Goal: Task Accomplishment & Management: Use online tool/utility

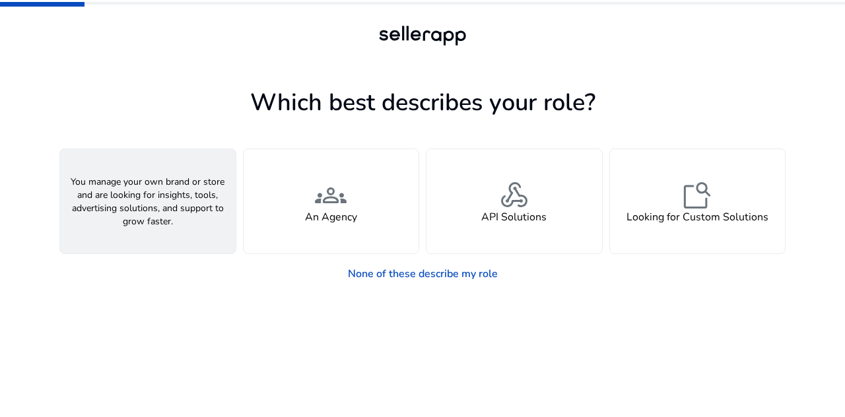
click at [144, 200] on span "person" at bounding box center [148, 195] width 32 height 32
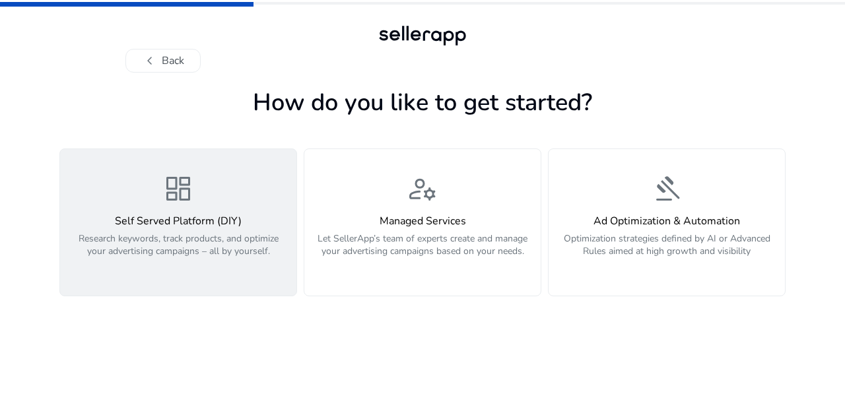
click at [165, 208] on div "dashboard Self Served Platform (DIY) Research keywords, track products, and opt…" at bounding box center [178, 222] width 220 height 99
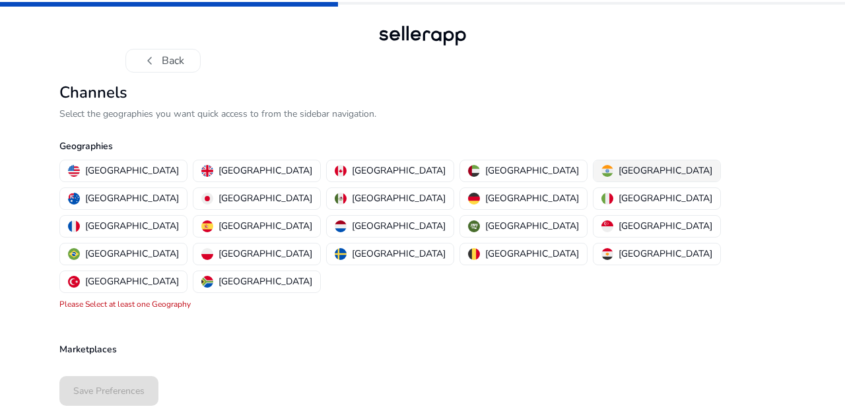
click at [618, 167] on p "[GEOGRAPHIC_DATA]" at bounding box center [665, 171] width 94 height 14
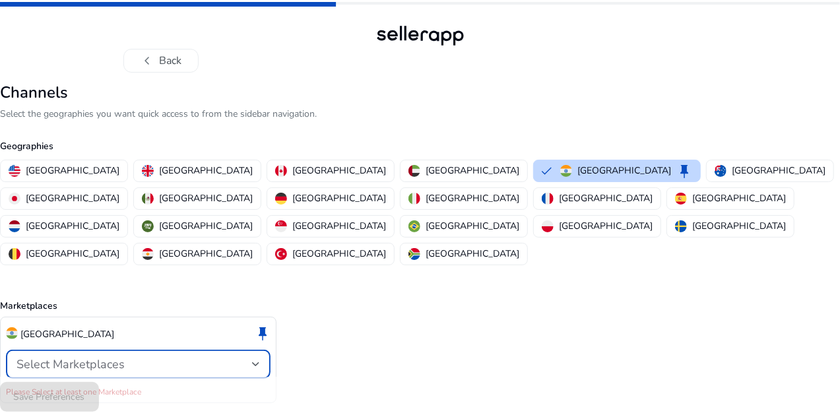
click at [252, 357] on div "Select Marketplaces" at bounding box center [134, 364] width 236 height 15
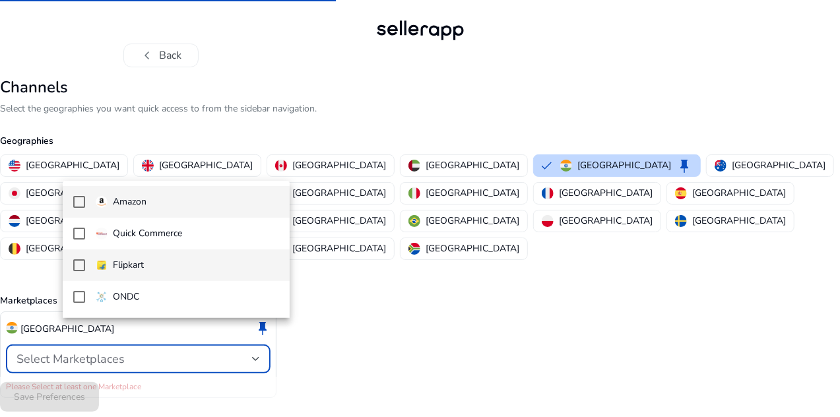
scroll to position [7, 0]
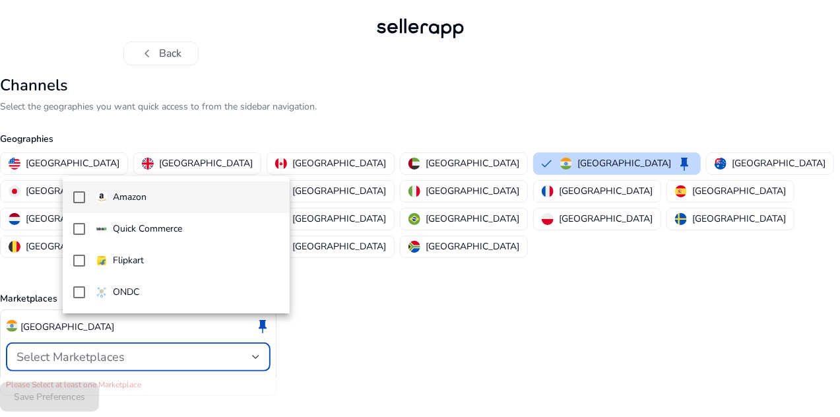
click at [81, 197] on mat-pseudo-checkbox at bounding box center [79, 197] width 12 height 12
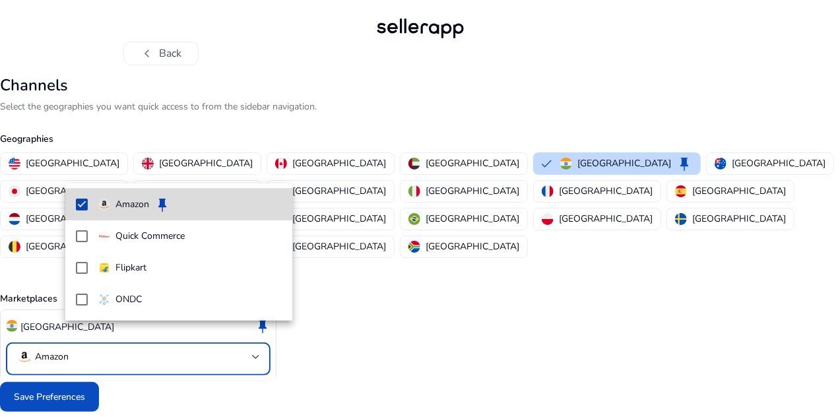
scroll to position [0, 0]
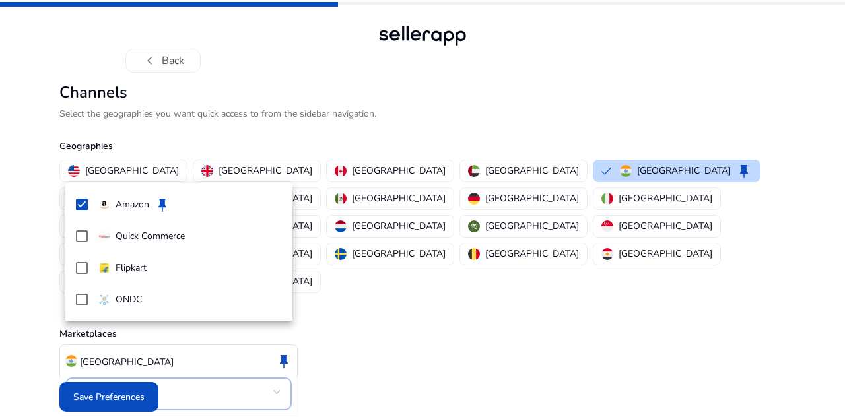
click at [189, 381] on div at bounding box center [422, 208] width 845 height 417
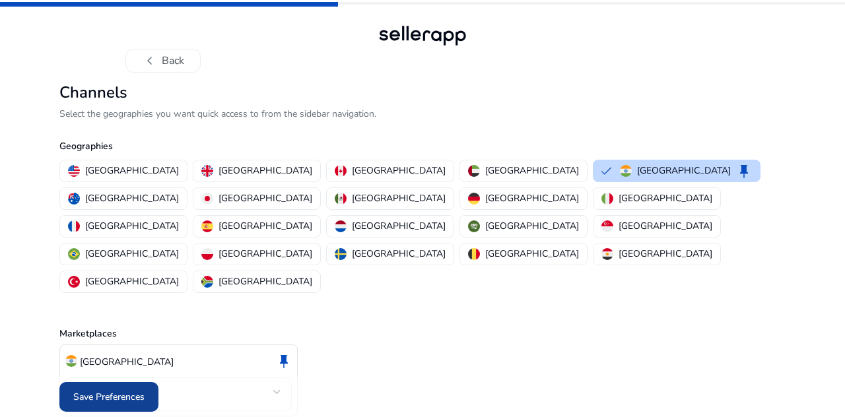
click at [133, 394] on span "Save Preferences" at bounding box center [108, 397] width 71 height 14
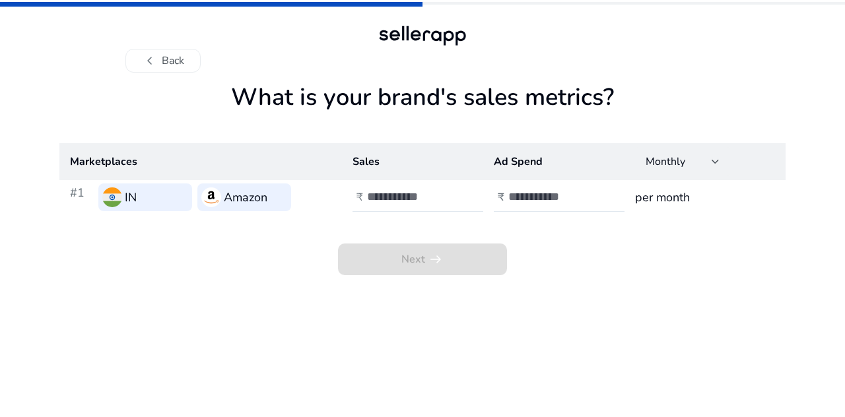
click at [133, 195] on h3 "IN" at bounding box center [131, 197] width 12 height 18
click at [401, 195] on input "number" at bounding box center [411, 196] width 89 height 15
click at [519, 200] on input "number" at bounding box center [552, 196] width 89 height 15
click at [661, 203] on h3 "per month" at bounding box center [705, 197] width 140 height 18
click at [403, 192] on input "number" at bounding box center [411, 196] width 89 height 15
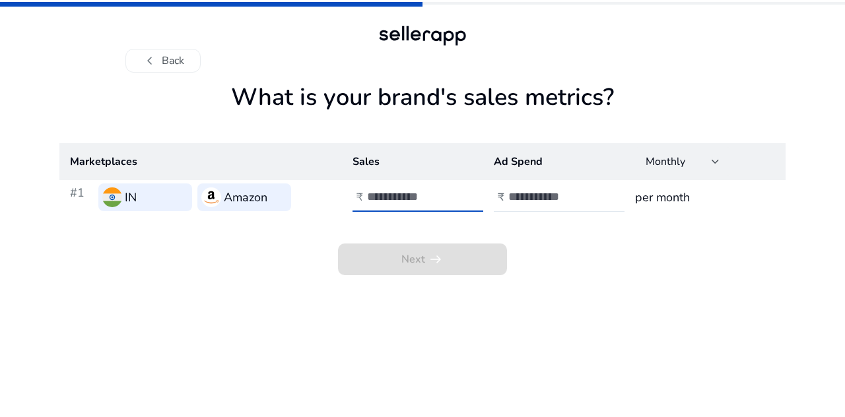
click at [501, 336] on app-sales-metrics "What is your brand's sales metrics? Marketplaces Sales Ad Spend Monthly #1 IN A…" at bounding box center [422, 250] width 726 height 334
click at [416, 201] on input "number" at bounding box center [411, 196] width 89 height 15
type input "*"
type input "*****"
click at [548, 197] on input "number" at bounding box center [552, 196] width 89 height 15
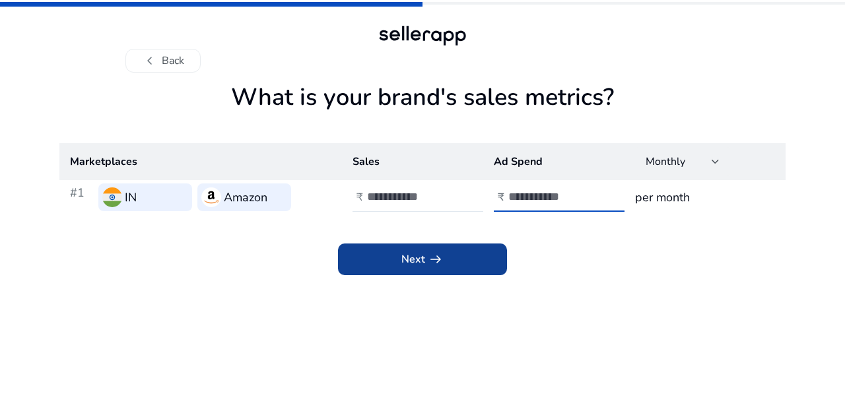
type input "****"
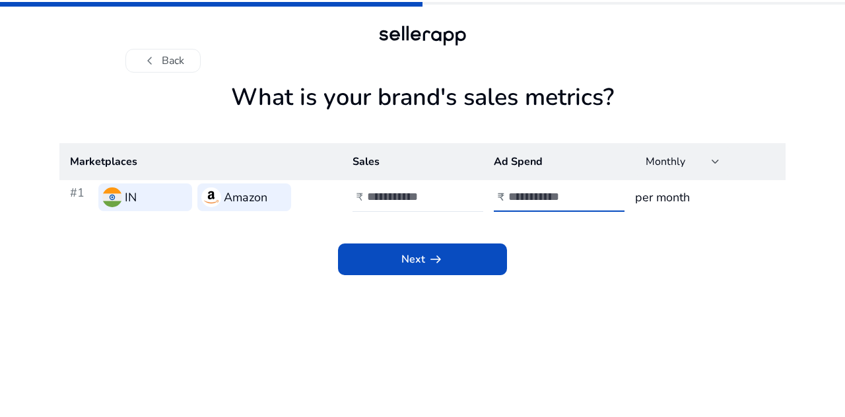
click at [432, 261] on span "arrow_right_alt" at bounding box center [436, 259] width 16 height 16
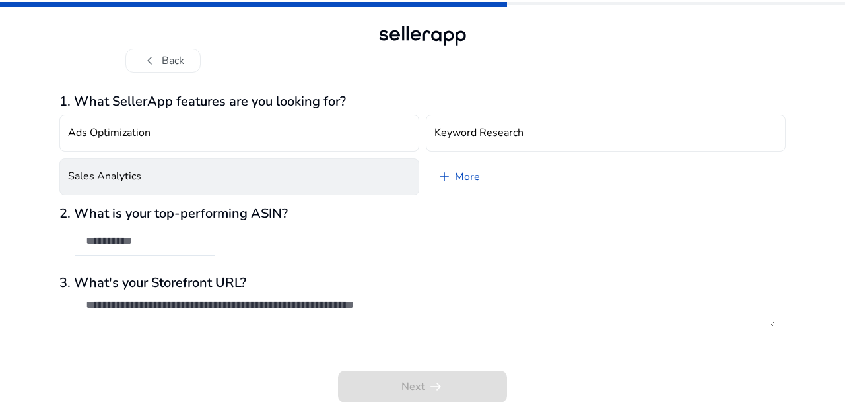
click at [231, 179] on button "Sales Analytics" at bounding box center [239, 176] width 360 height 37
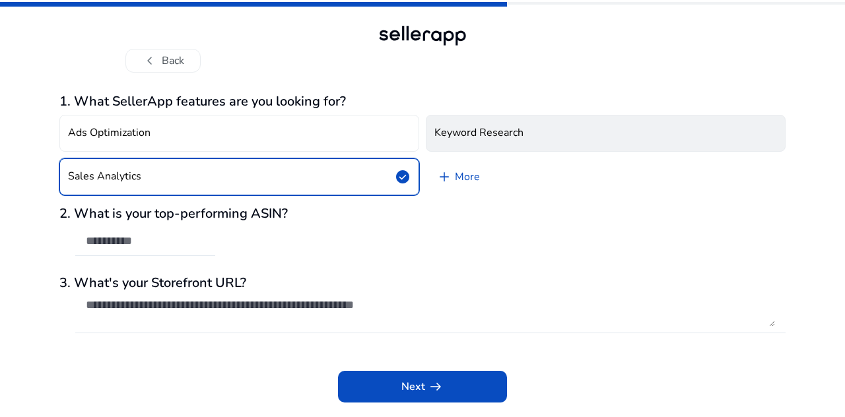
click at [491, 129] on h4 "Keyword Research" at bounding box center [478, 133] width 89 height 13
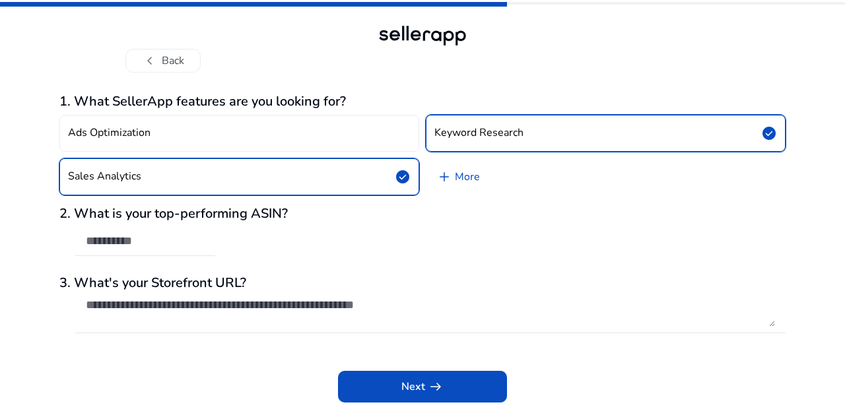
drag, startPoint x: 531, startPoint y: 133, endPoint x: 544, endPoint y: 133, distance: 12.5
click at [532, 133] on button "Keyword Research check_circle" at bounding box center [606, 133] width 360 height 37
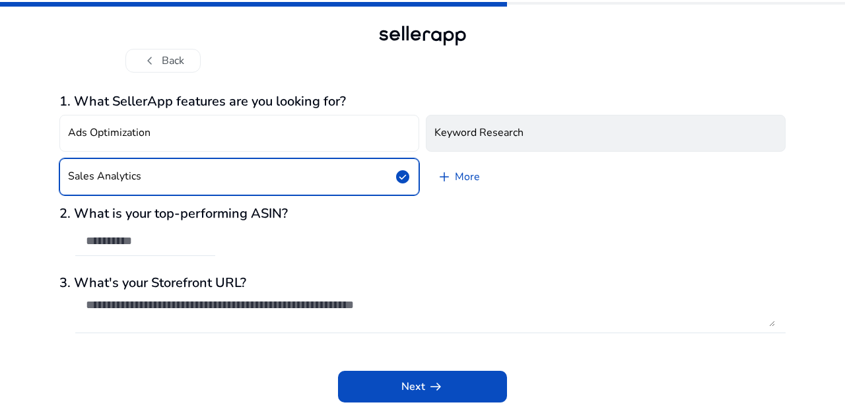
click at [569, 125] on button "Keyword Research" at bounding box center [606, 133] width 360 height 37
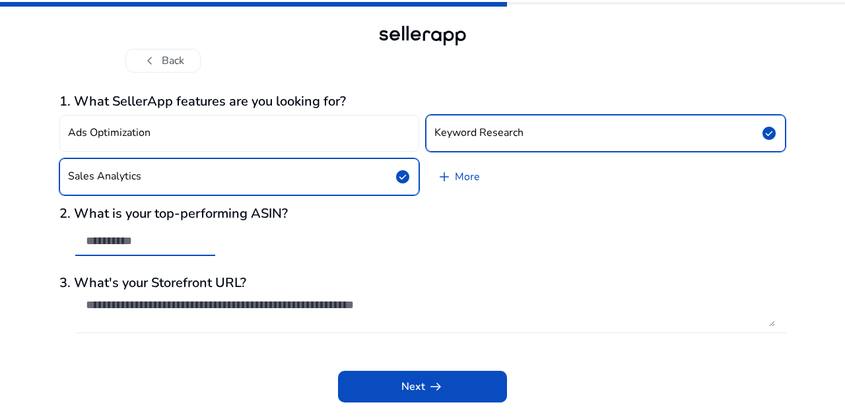
click at [179, 247] on input "text" at bounding box center [145, 241] width 119 height 15
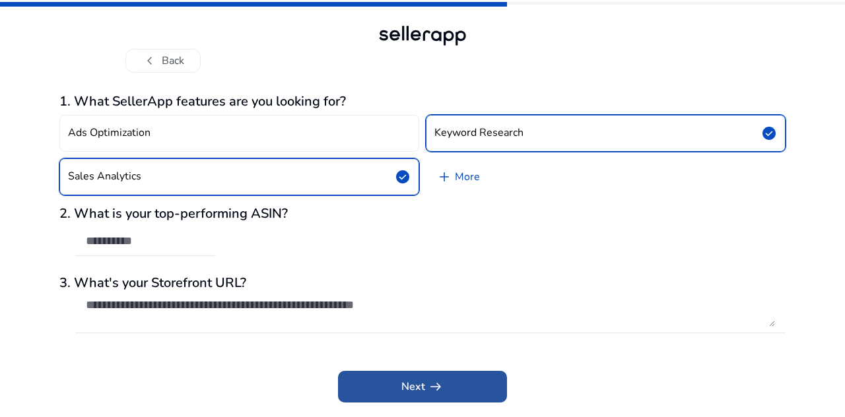
click at [391, 393] on span at bounding box center [422, 387] width 169 height 32
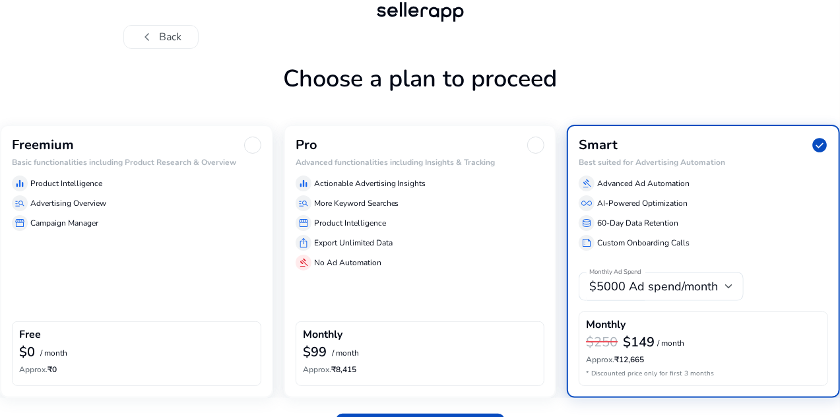
scroll to position [62, 0]
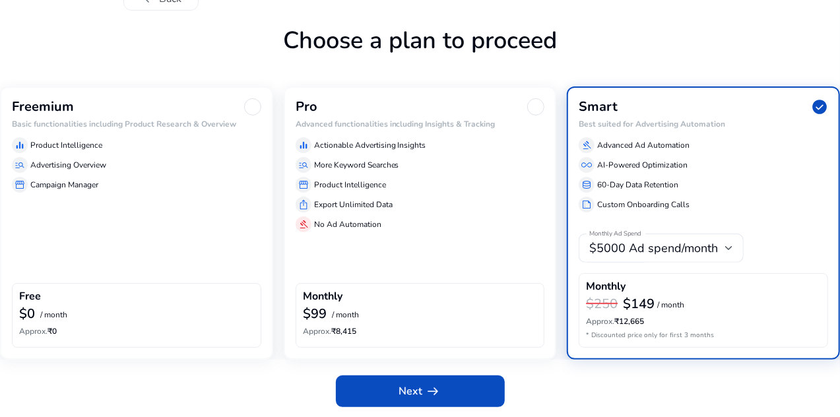
click at [273, 107] on div "Freemium Basic functionalities including Product Research & Overview equalizer …" at bounding box center [136, 222] width 273 height 272
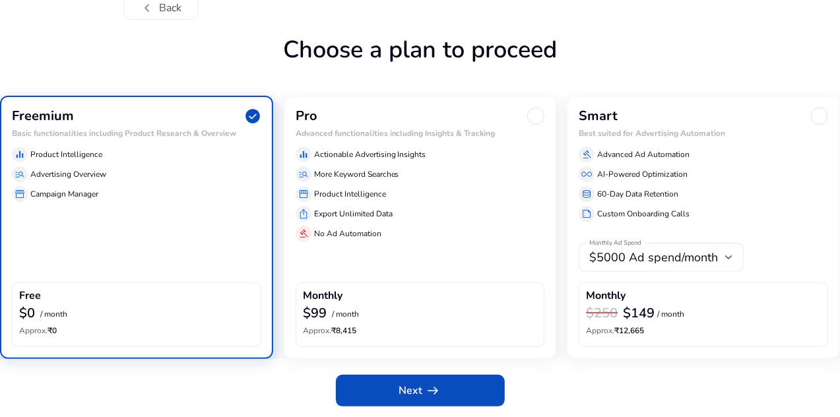
scroll to position [51, 0]
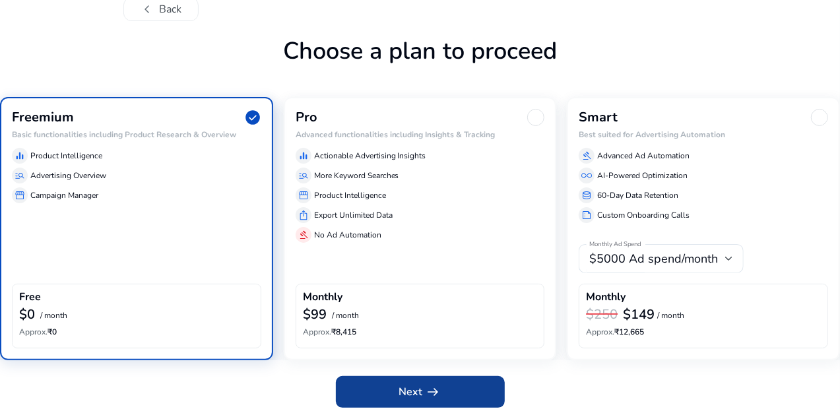
click at [409, 404] on span at bounding box center [420, 392] width 169 height 32
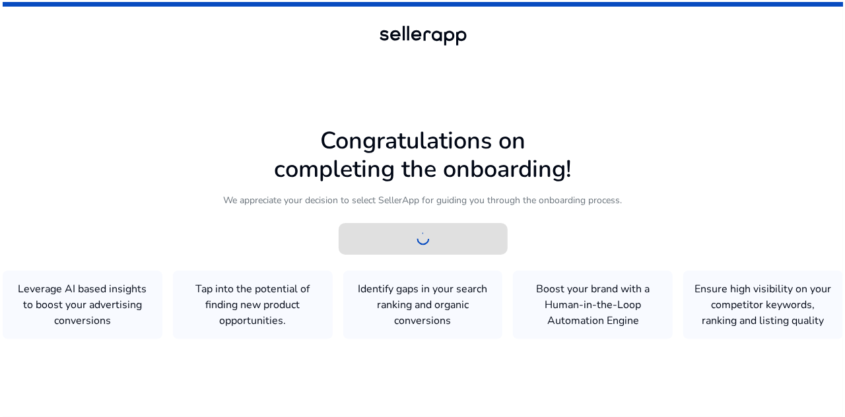
scroll to position [0, 0]
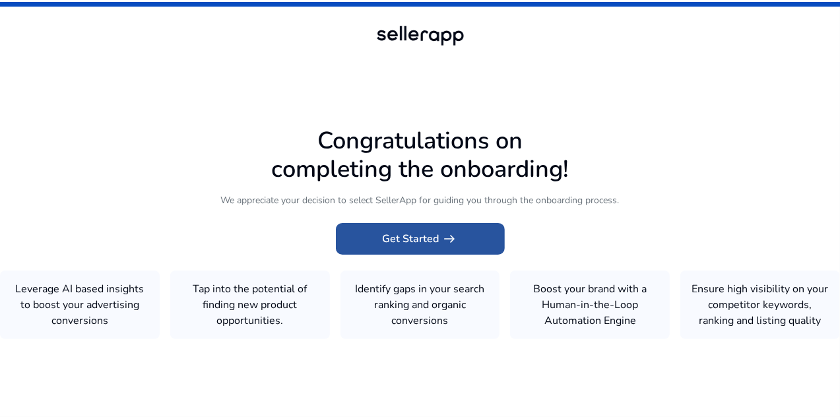
click at [433, 231] on span "Get Started arrow_right_alt" at bounding box center [420, 239] width 75 height 16
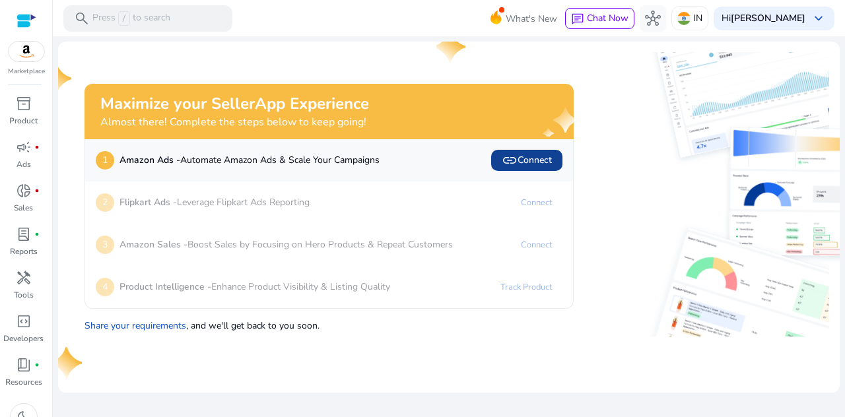
click at [540, 165] on span "link Connect" at bounding box center [526, 160] width 50 height 16
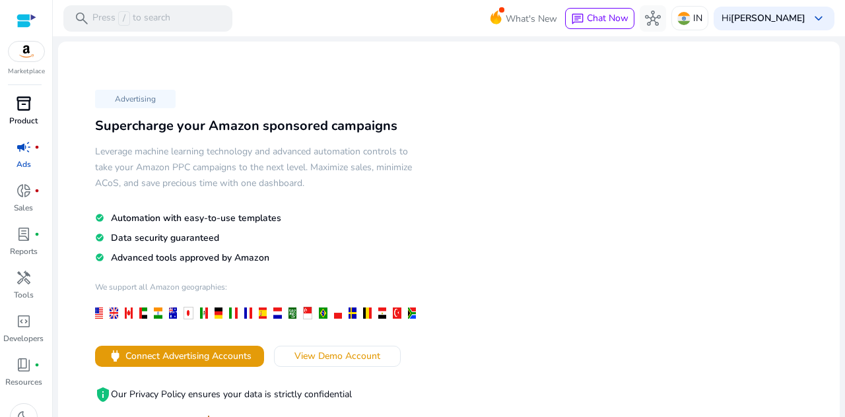
click at [17, 102] on span "inventory_2" at bounding box center [24, 104] width 16 height 16
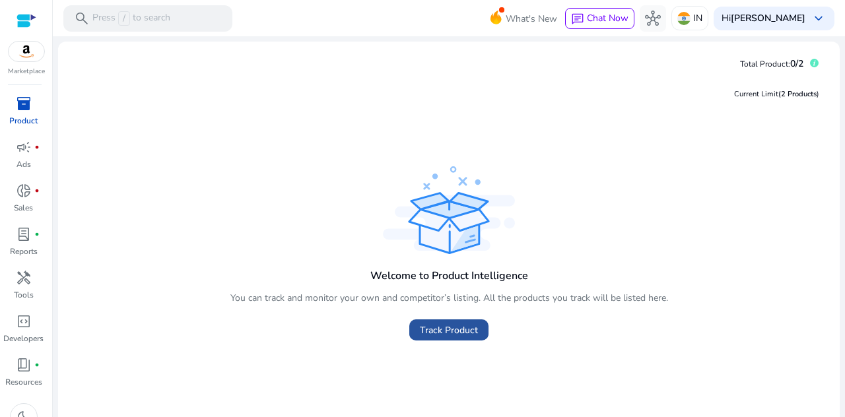
click at [463, 328] on span "Track Product" at bounding box center [449, 330] width 58 height 14
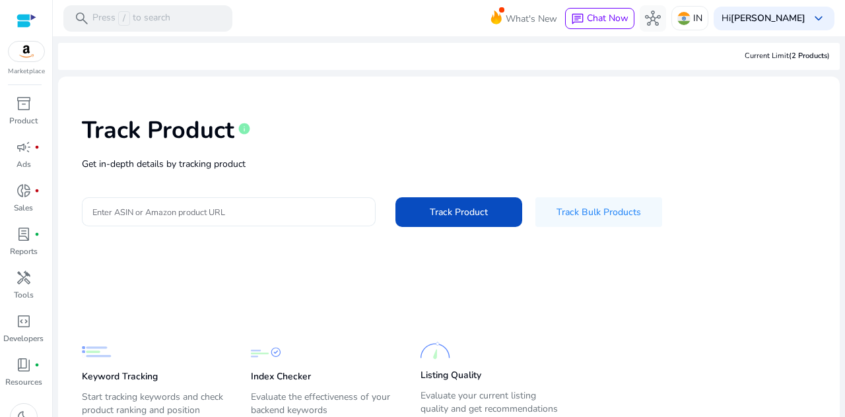
click at [198, 208] on input "Enter ASIN or Amazon product URL" at bounding box center [228, 212] width 272 height 15
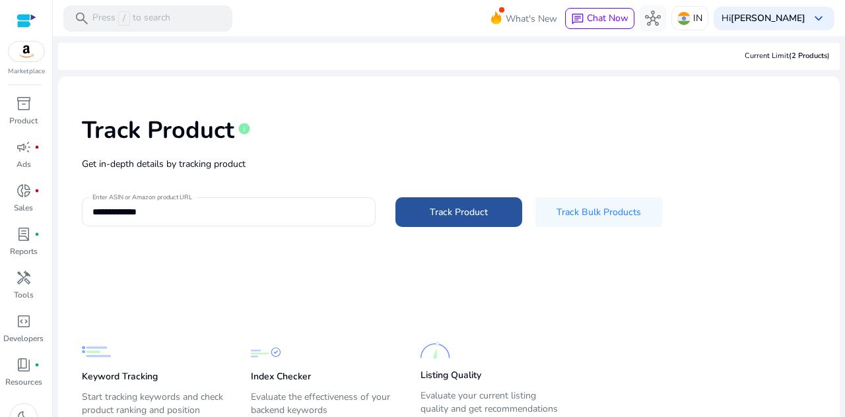
click at [464, 221] on span at bounding box center [458, 213] width 127 height 32
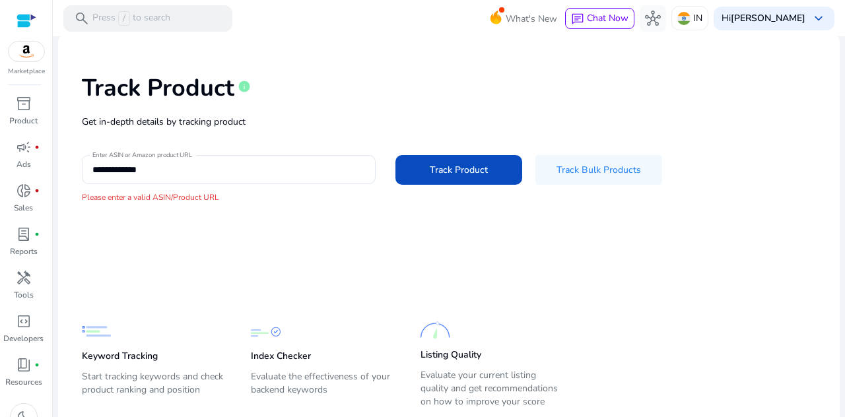
scroll to position [80, 0]
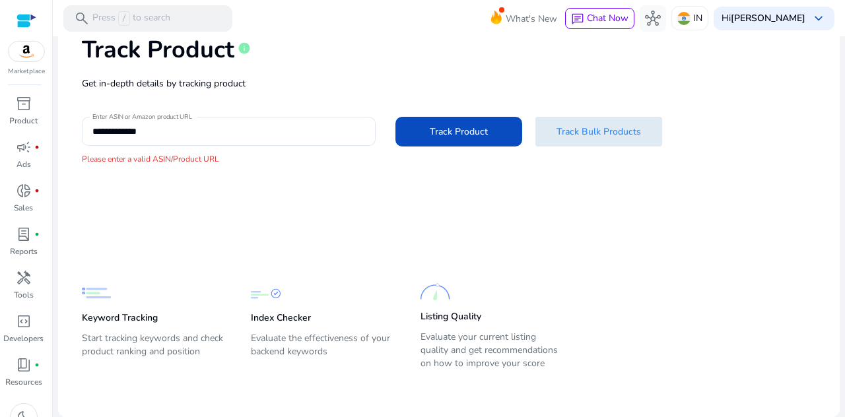
click at [592, 140] on span at bounding box center [598, 132] width 127 height 32
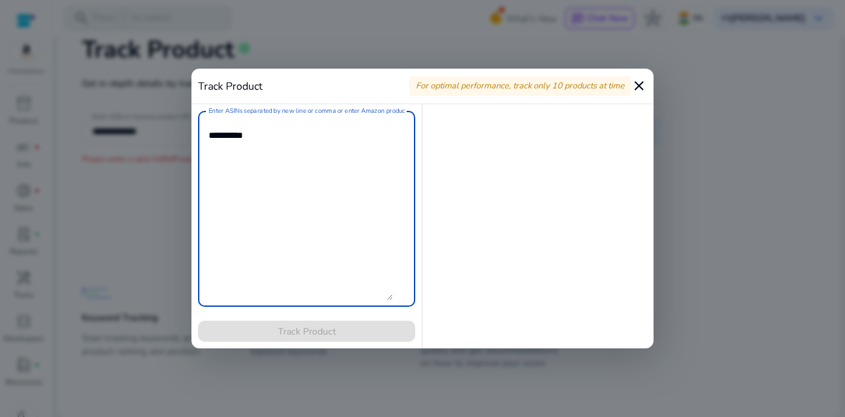
click at [636, 82] on mat-icon "close" at bounding box center [639, 86] width 16 height 16
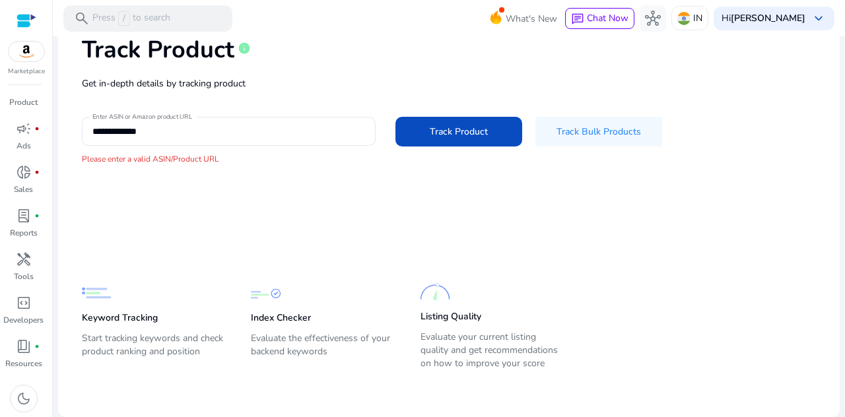
scroll to position [0, 0]
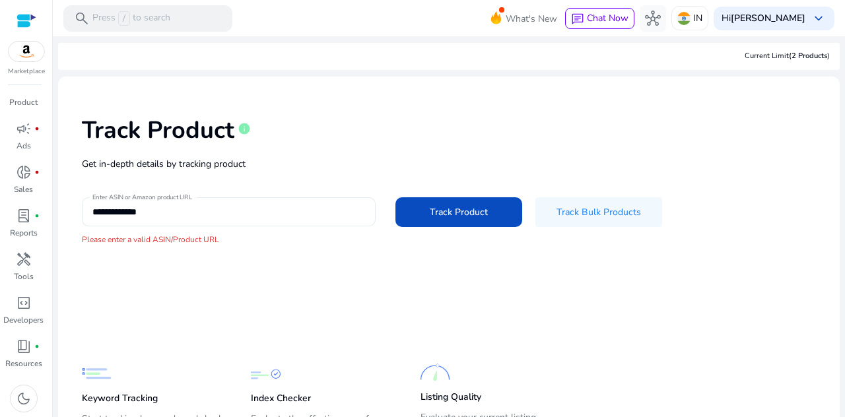
click at [206, 209] on input "**********" at bounding box center [228, 212] width 272 height 15
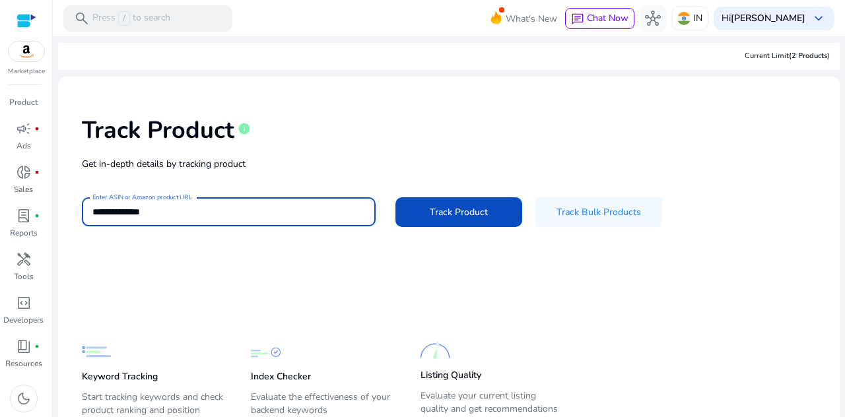
type input "**********"
click at [395, 197] on button "Track Product" at bounding box center [458, 212] width 127 height 30
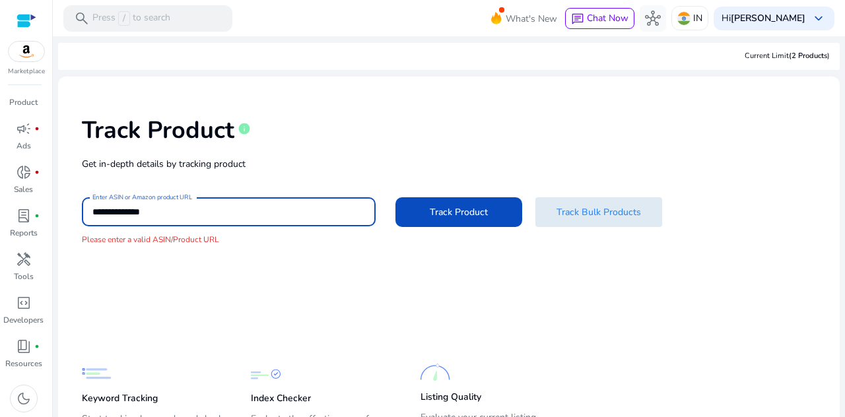
click at [610, 224] on span at bounding box center [598, 213] width 127 height 32
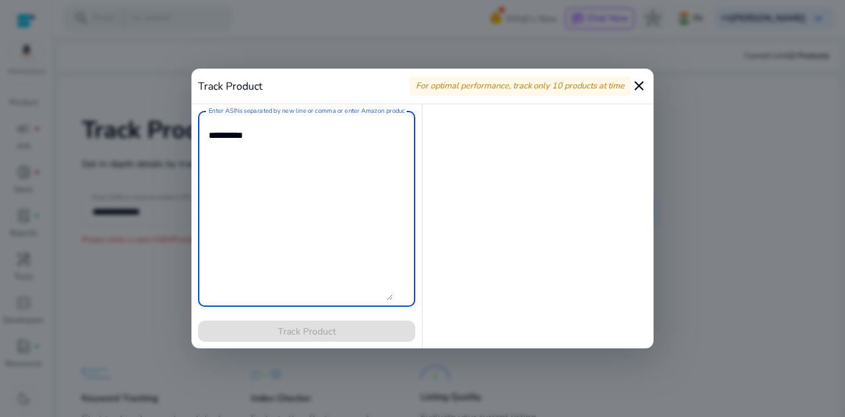
click at [645, 78] on mat-icon "close" at bounding box center [639, 86] width 16 height 16
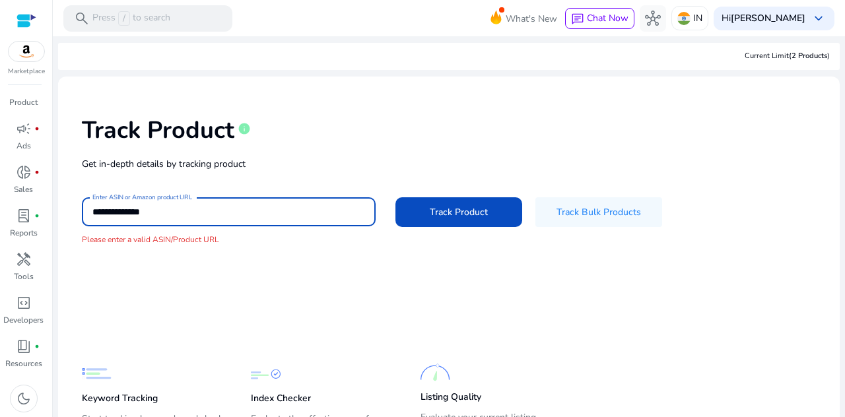
drag, startPoint x: 156, startPoint y: 217, endPoint x: 89, endPoint y: 220, distance: 67.3
click at [89, 220] on div "**********" at bounding box center [229, 211] width 294 height 29
click at [592, 206] on span "Track Bulk Products" at bounding box center [598, 212] width 84 height 14
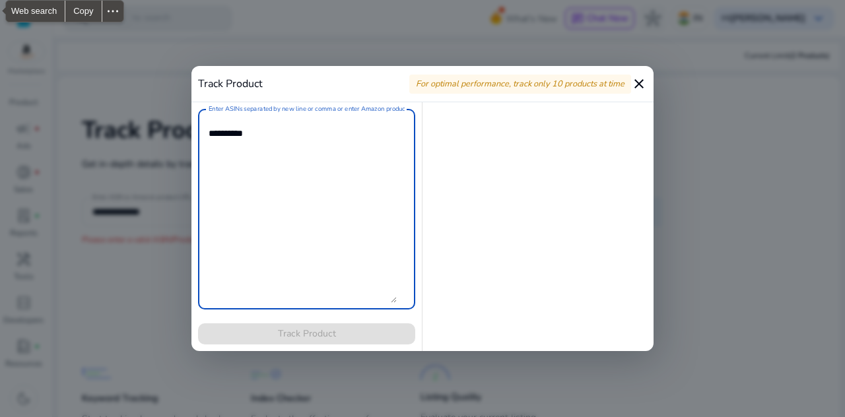
paste textarea "**********"
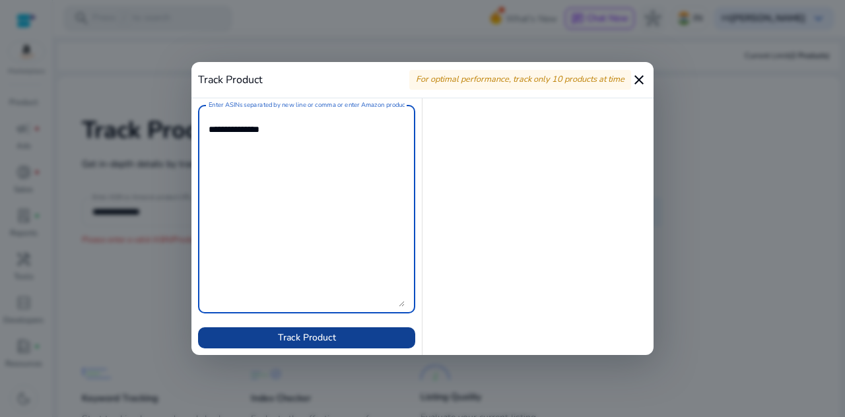
type textarea "**********"
click at [298, 345] on span at bounding box center [306, 338] width 217 height 32
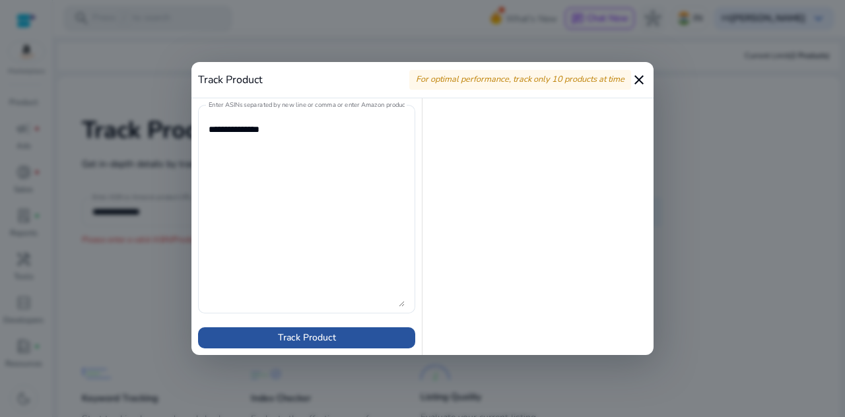
click at [355, 332] on span at bounding box center [306, 338] width 217 height 32
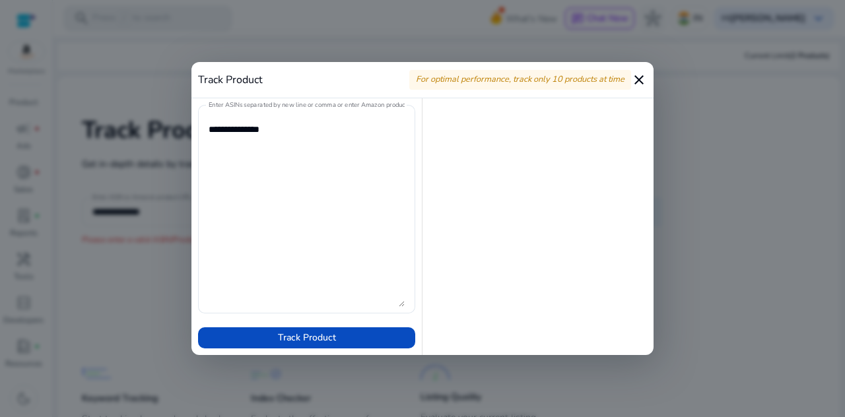
click at [639, 77] on mat-icon "close" at bounding box center [639, 80] width 16 height 16
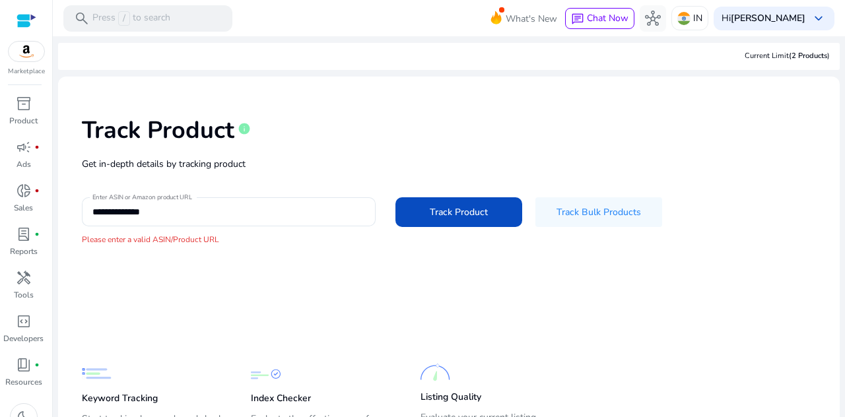
scroll to position [18, 0]
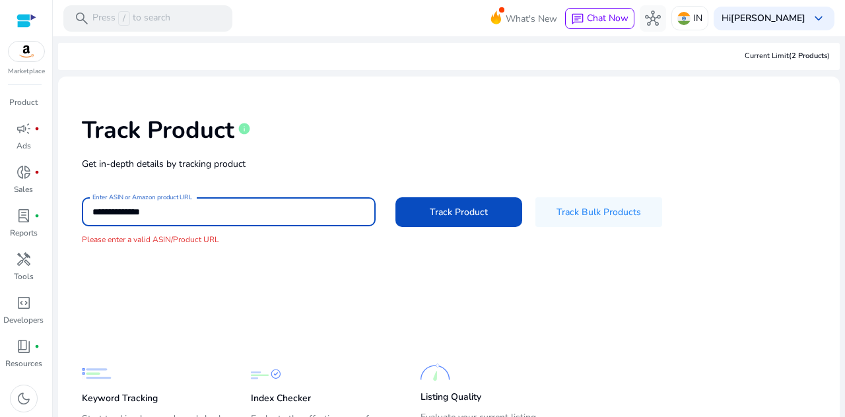
click at [239, 214] on input "**********" at bounding box center [228, 212] width 272 height 15
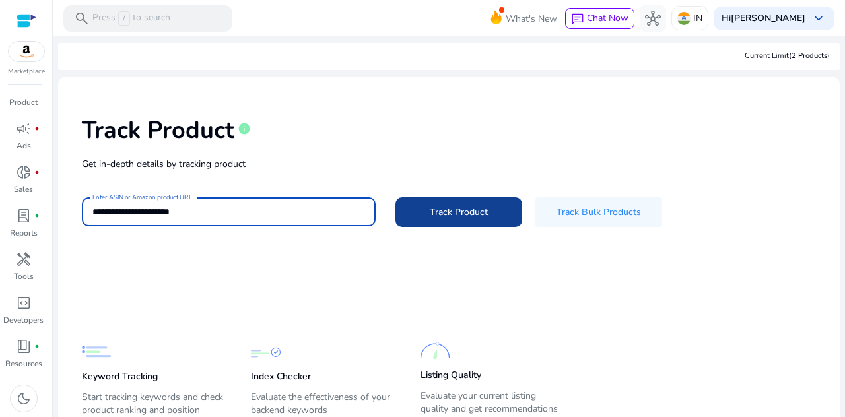
click at [469, 220] on span at bounding box center [458, 213] width 127 height 32
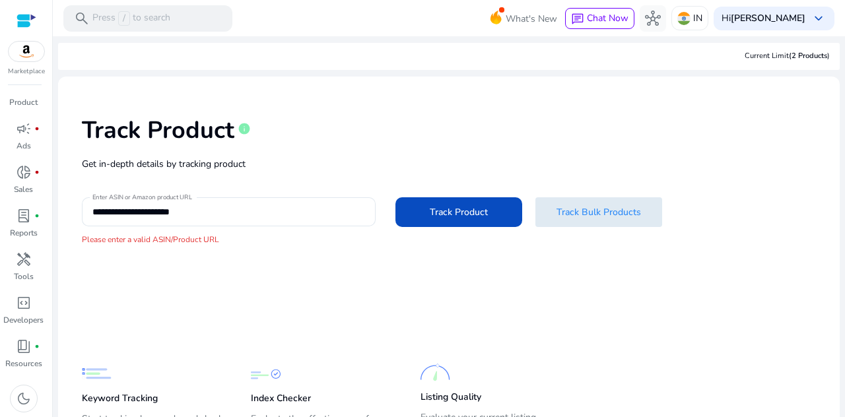
click at [578, 216] on span "Track Bulk Products" at bounding box center [598, 212] width 84 height 14
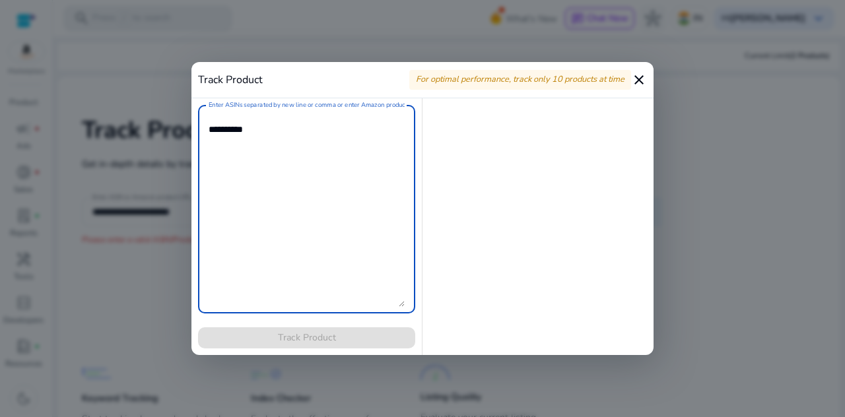
click at [645, 79] on mat-icon "close" at bounding box center [639, 80] width 16 height 16
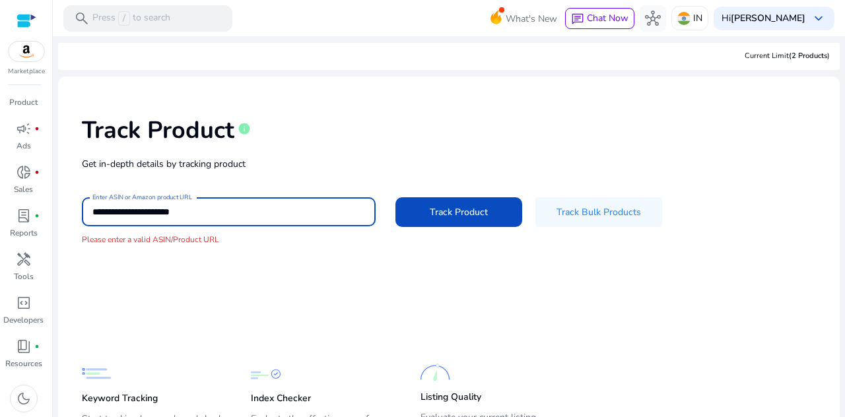
drag, startPoint x: 232, startPoint y: 218, endPoint x: 77, endPoint y: 218, distance: 155.7
click at [77, 218] on div "**********" at bounding box center [449, 181] width 760 height 188
paste input "**********"
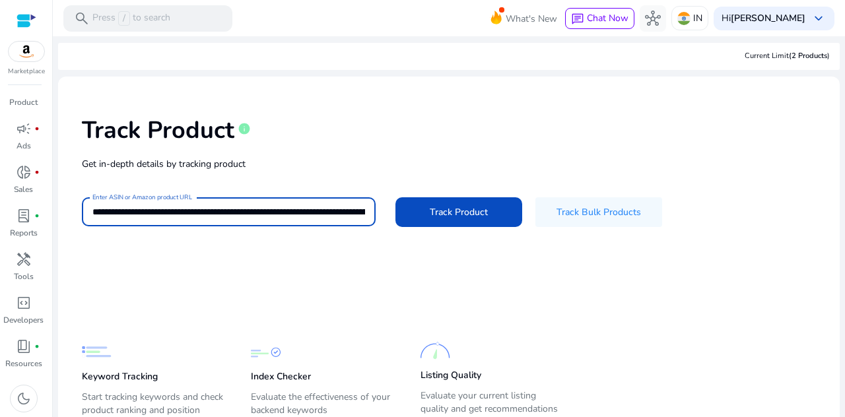
scroll to position [0, 4810]
type input "**********"
click at [395, 197] on button "Track Product" at bounding box center [458, 212] width 127 height 30
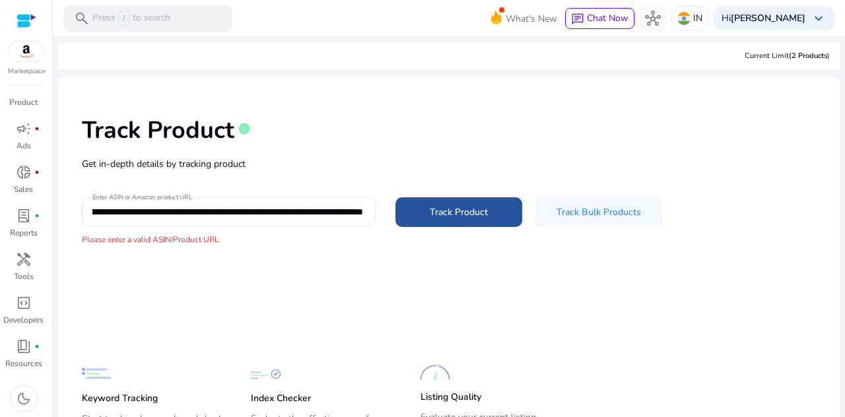
scroll to position [0, 0]
click at [462, 215] on span "Track Product" at bounding box center [459, 212] width 58 height 14
click at [445, 211] on span "Track Product" at bounding box center [459, 212] width 58 height 14
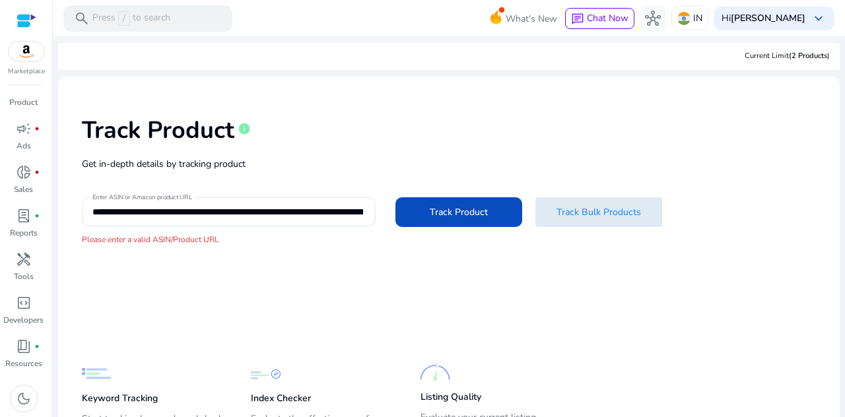
click at [579, 213] on span "Track Bulk Products" at bounding box center [598, 212] width 84 height 14
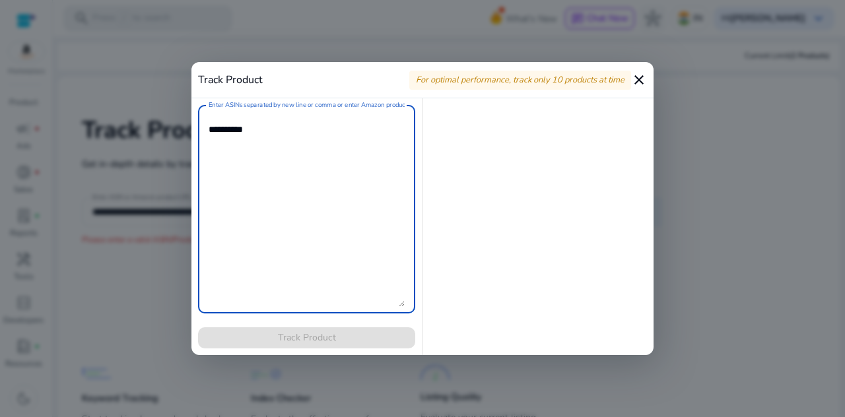
paste textarea "**********"
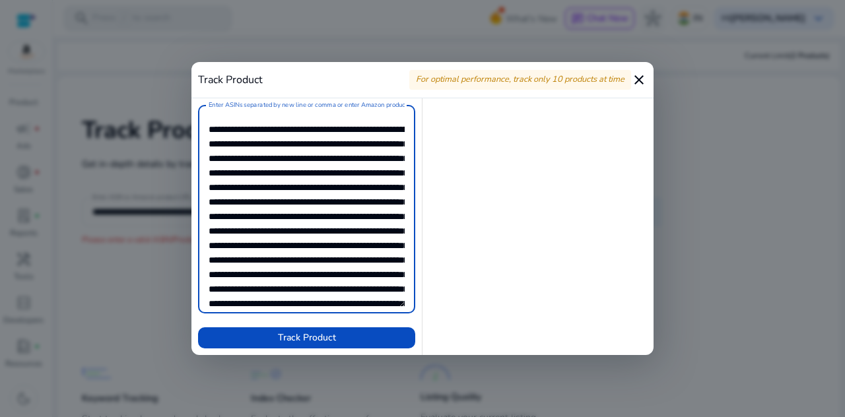
scroll to position [235, 0]
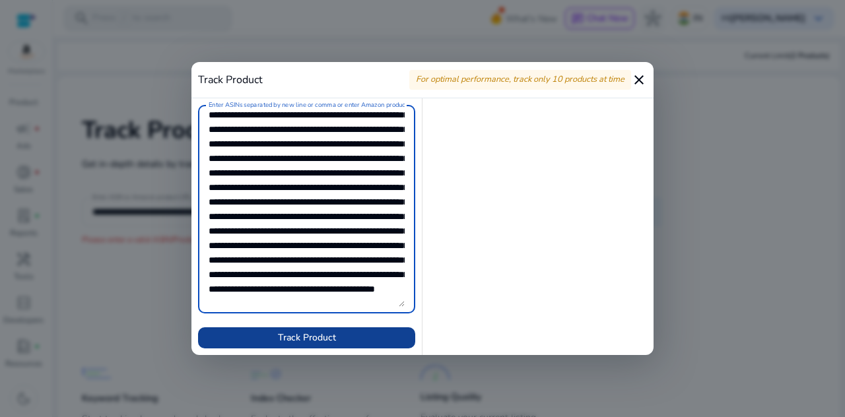
type textarea "**********"
click at [339, 339] on span at bounding box center [306, 338] width 217 height 32
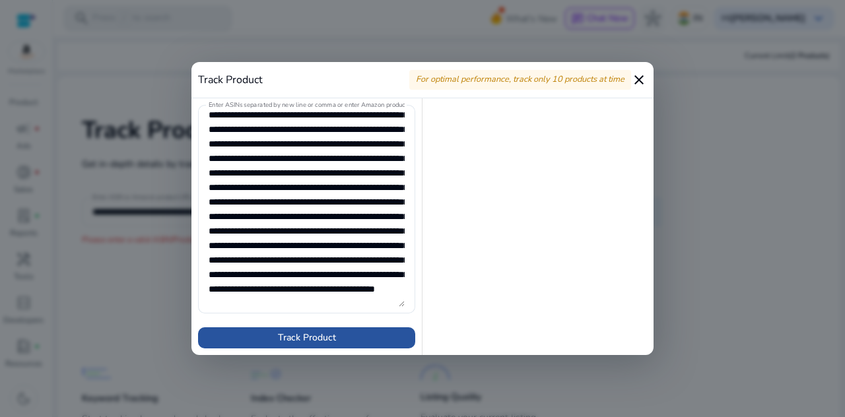
click at [320, 333] on span "Track Product" at bounding box center [307, 338] width 58 height 14
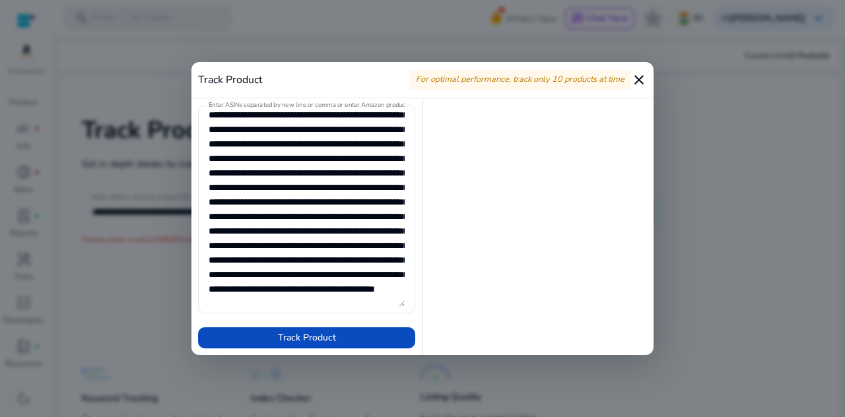
click at [637, 79] on mat-icon "close" at bounding box center [639, 80] width 16 height 16
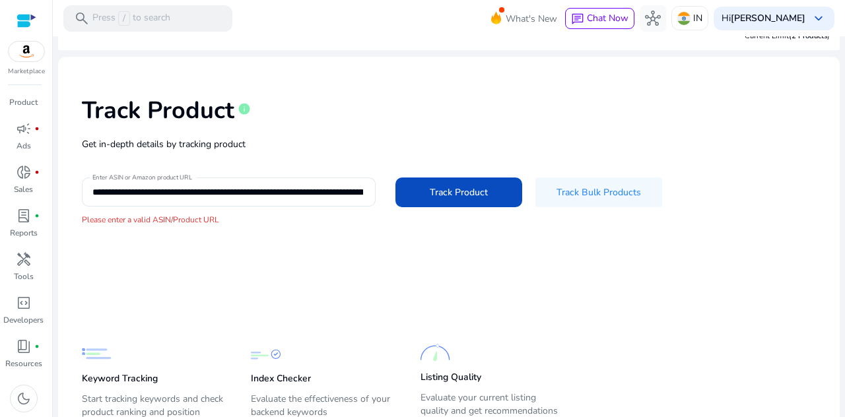
scroll to position [0, 0]
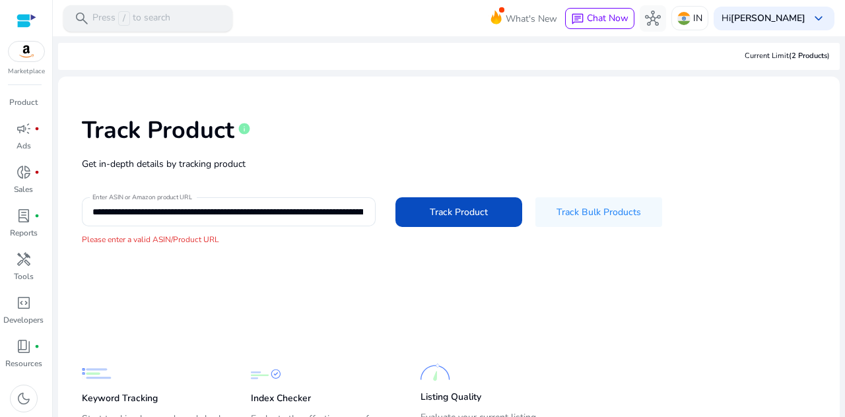
click at [145, 18] on p "Press / to search" at bounding box center [131, 18] width 78 height 15
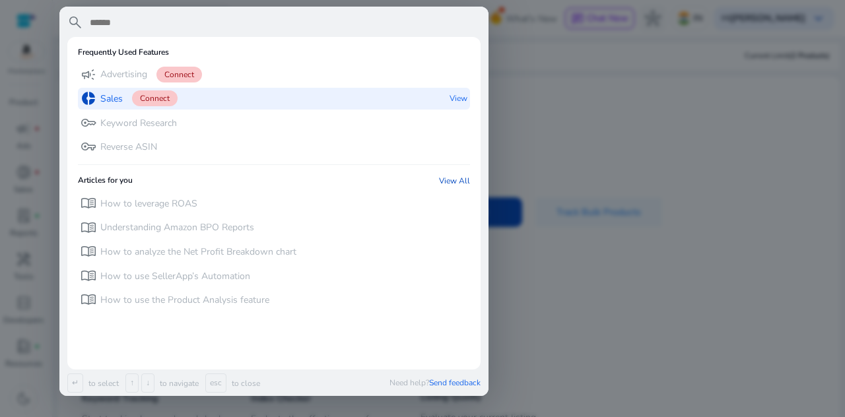
click at [165, 98] on span "Connect" at bounding box center [155, 98] width 46 height 16
